Goal: Browse casually: Explore the website without a specific task or goal

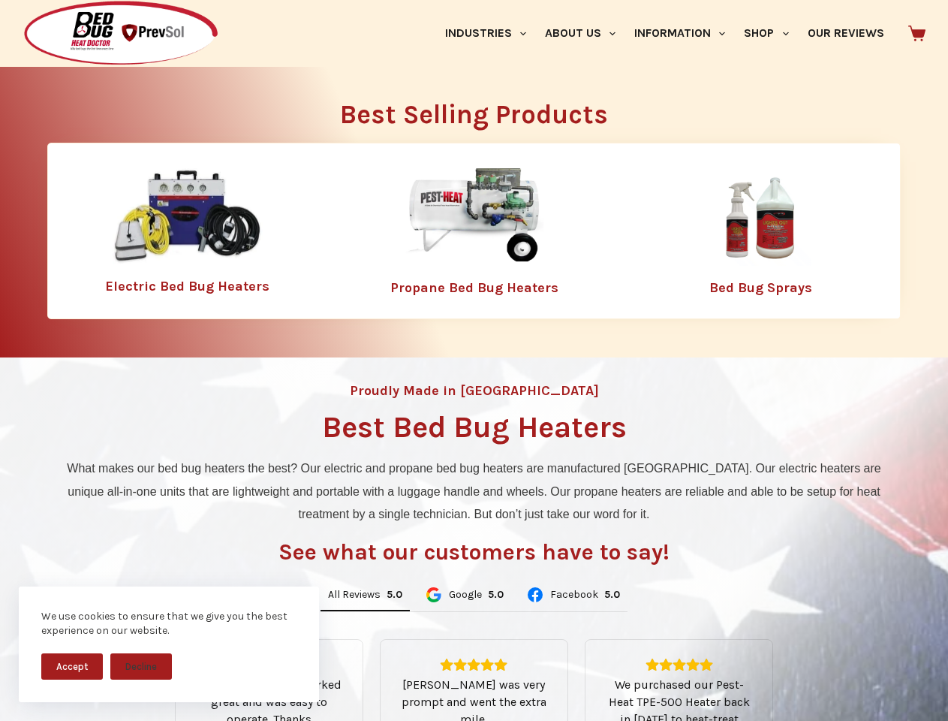
click at [474, 360] on div "Proudly Made in [GEOGRAPHIC_DATA] Best Bed Bug Heaters What makes our bed bug h…" at bounding box center [474, 633] width 948 height 553
click at [72, 666] on button "Accept" at bounding box center [72, 666] width 62 height 26
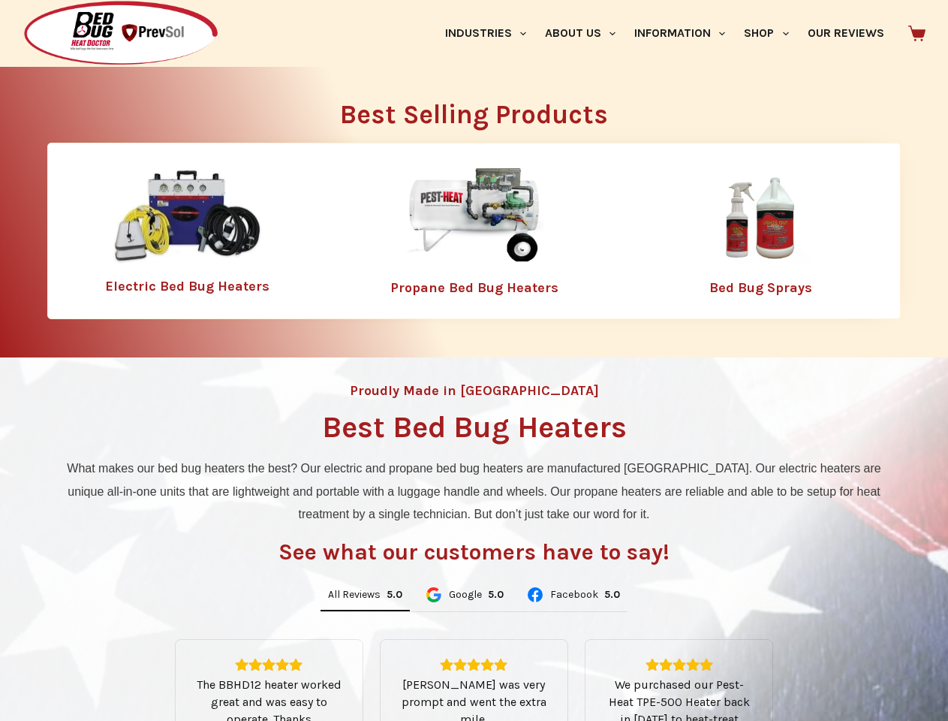
click at [141, 666] on button "Decline" at bounding box center [141, 678] width 62 height 26
click at [491, 33] on link "Industries" at bounding box center [486, 33] width 100 height 67
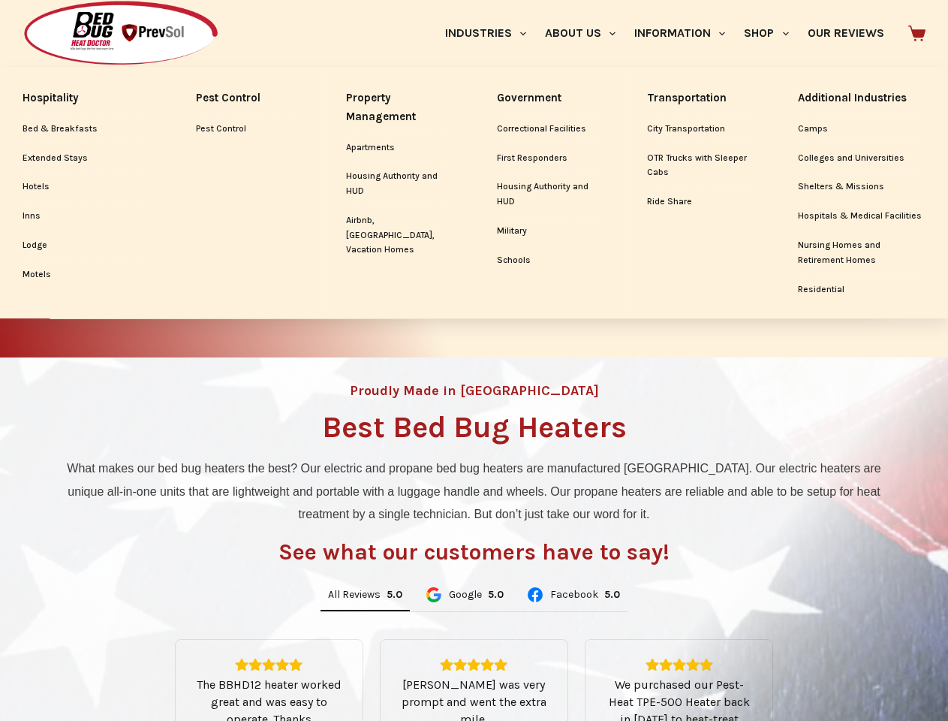
click at [586, 33] on link "About Us" at bounding box center [579, 33] width 89 height 67
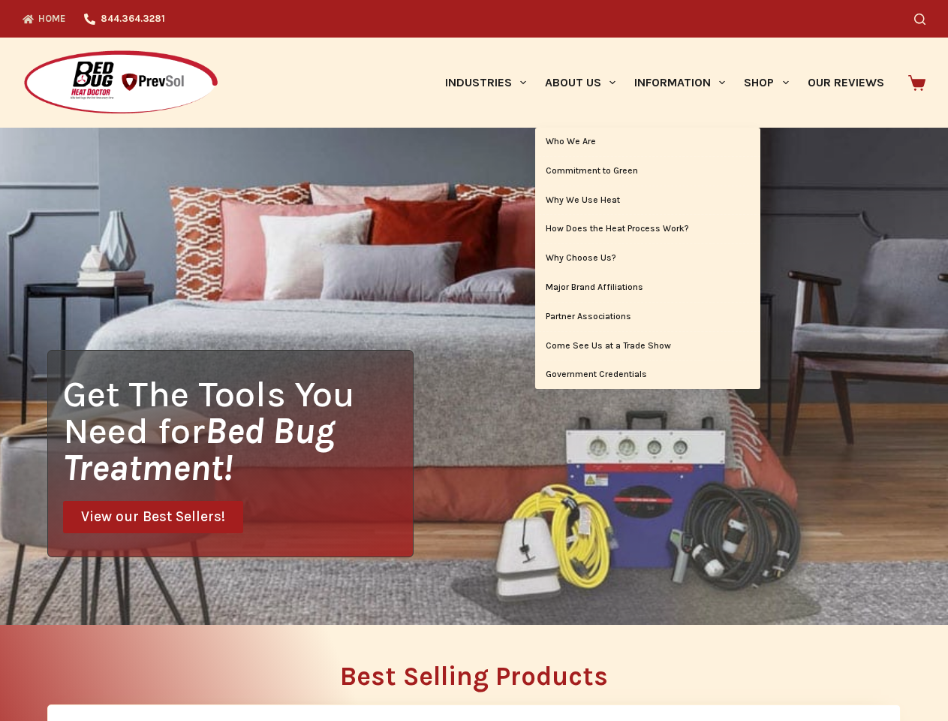
click at [686, 33] on div "Search" at bounding box center [734, 19] width 381 height 38
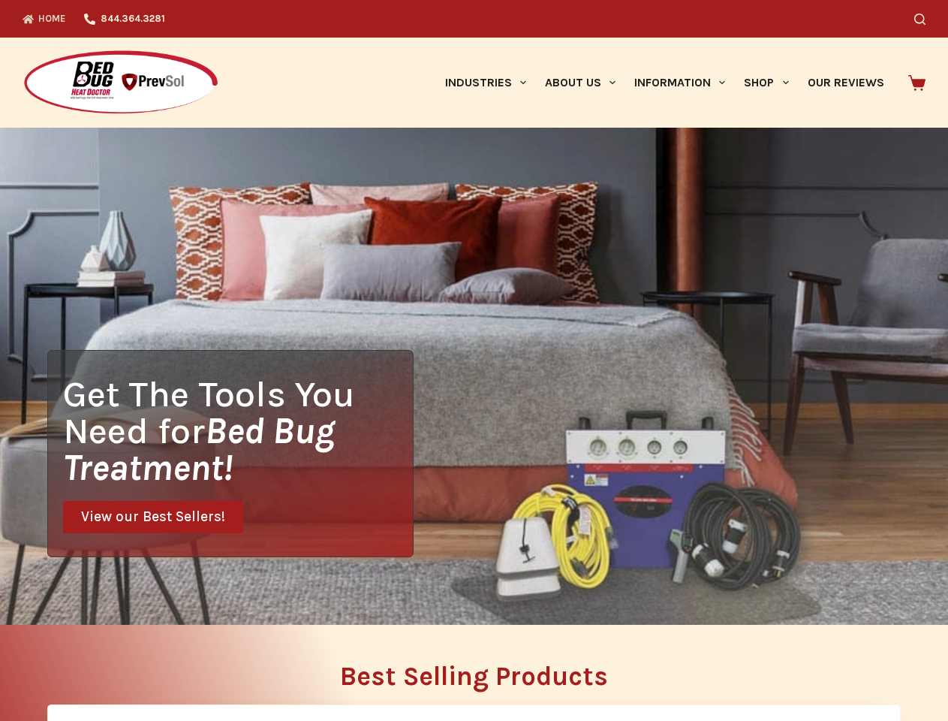
click at [773, 33] on div "Search" at bounding box center [734, 19] width 381 height 38
click at [365, 595] on div "Get The Tools You Need for Bed Bug Treatment! View our Best Sellers!" at bounding box center [474, 376] width 948 height 497
click at [464, 595] on div "Get The Tools You Need for Bed Bug Treatment! View our Best Sellers!" at bounding box center [474, 376] width 948 height 497
